Goal: Information Seeking & Learning: Understand process/instructions

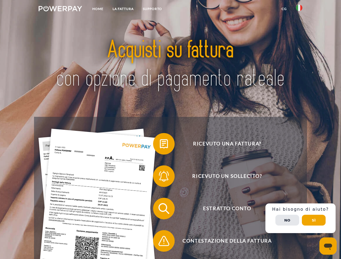
click at [60, 9] on img at bounding box center [60, 8] width 43 height 5
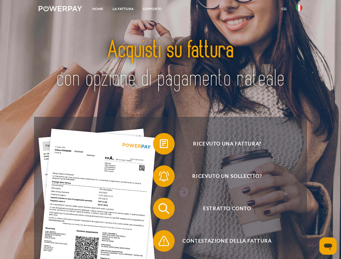
click at [299, 9] on img at bounding box center [299, 8] width 6 height 6
click at [284, 9] on link "CG" at bounding box center [284, 9] width 14 height 10
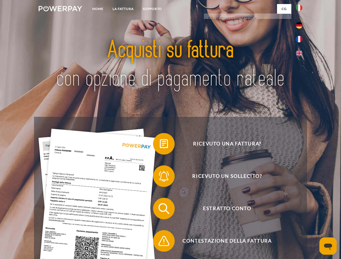
click at [160, 145] on span at bounding box center [155, 143] width 27 height 27
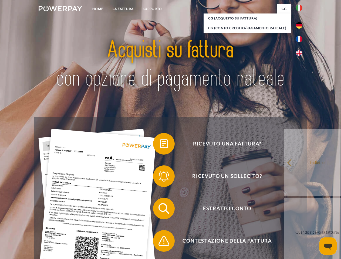
click at [160, 177] on span at bounding box center [155, 176] width 27 height 27
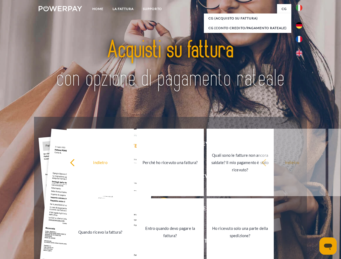
click at [160, 210] on link "Entro quando devo pagare la fattura?" at bounding box center [170, 231] width 67 height 67
click at [160, 242] on span at bounding box center [155, 241] width 27 height 27
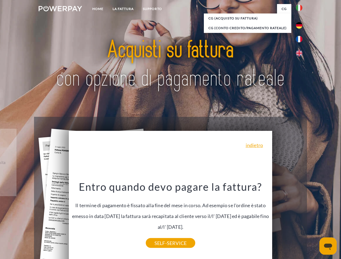
click at [301, 218] on div "Ricevuto una fattura? Ricevuto un sollecito? Estratto conto indietro" at bounding box center [170, 225] width 273 height 216
click at [287, 220] on span "Estratto conto" at bounding box center [227, 209] width 132 height 22
click at [314, 220] on header "Home LA FATTURA [GEOGRAPHIC_DATA]" at bounding box center [170, 186] width 341 height 373
